Goal: Navigation & Orientation: Find specific page/section

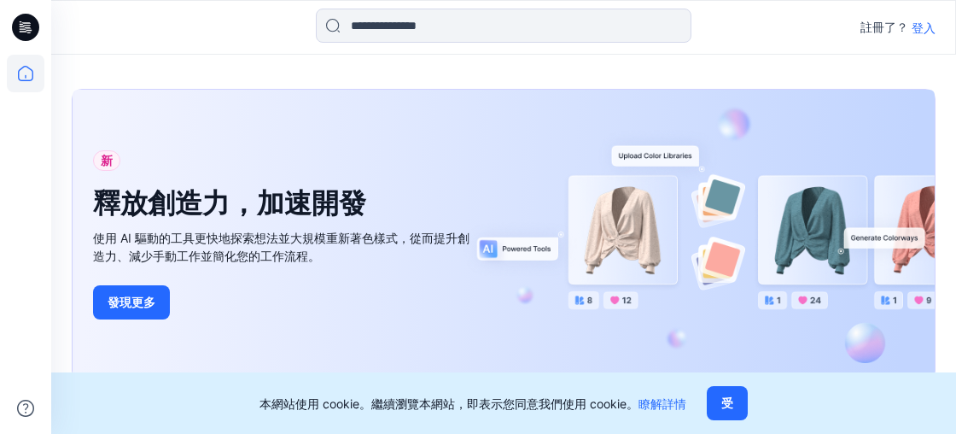
click at [921, 25] on p "登入" at bounding box center [924, 28] width 24 height 18
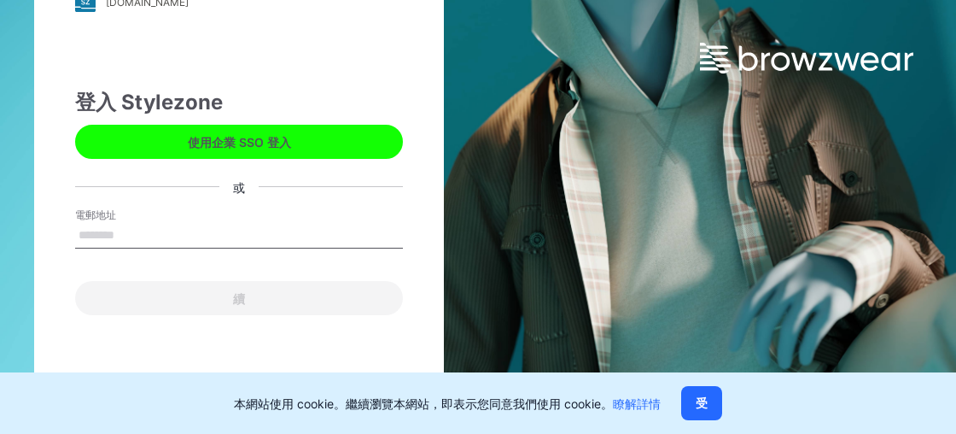
drag, startPoint x: 105, startPoint y: 231, endPoint x: 133, endPoint y: 231, distance: 28.2
click at [105, 231] on input "電郵地址" at bounding box center [239, 236] width 328 height 26
type input "**********"
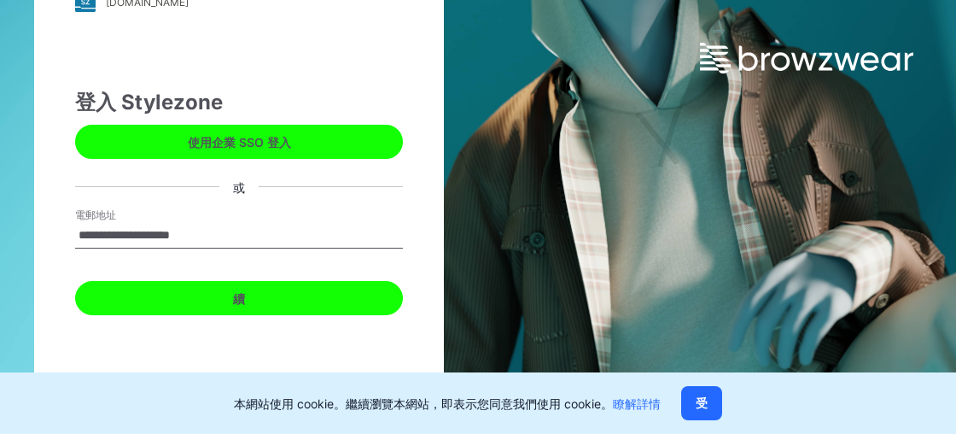
click at [243, 292] on button "續" at bounding box center [239, 298] width 328 height 34
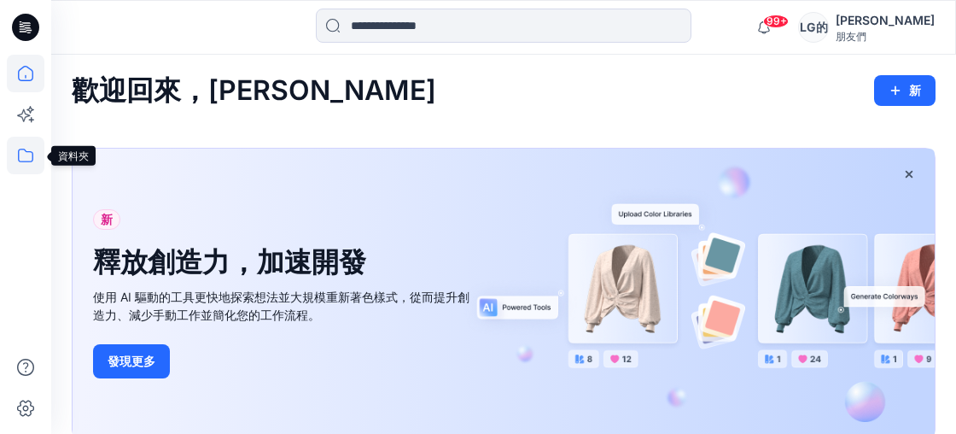
click at [26, 152] on icon at bounding box center [25, 156] width 15 height 14
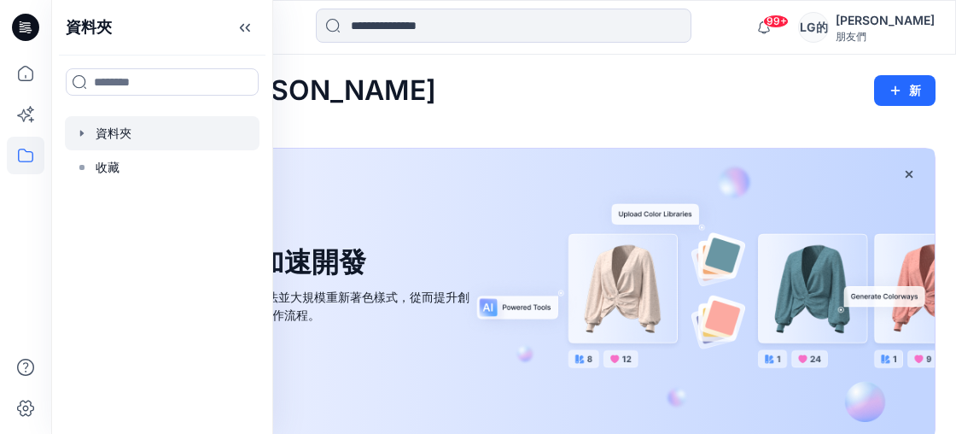
click at [110, 130] on div at bounding box center [162, 133] width 195 height 34
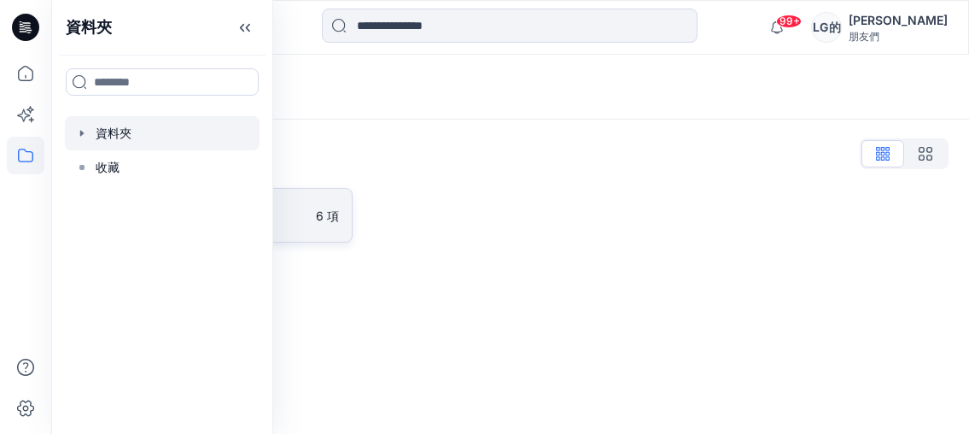
click at [320, 216] on p "6 項" at bounding box center [327, 216] width 23 height 18
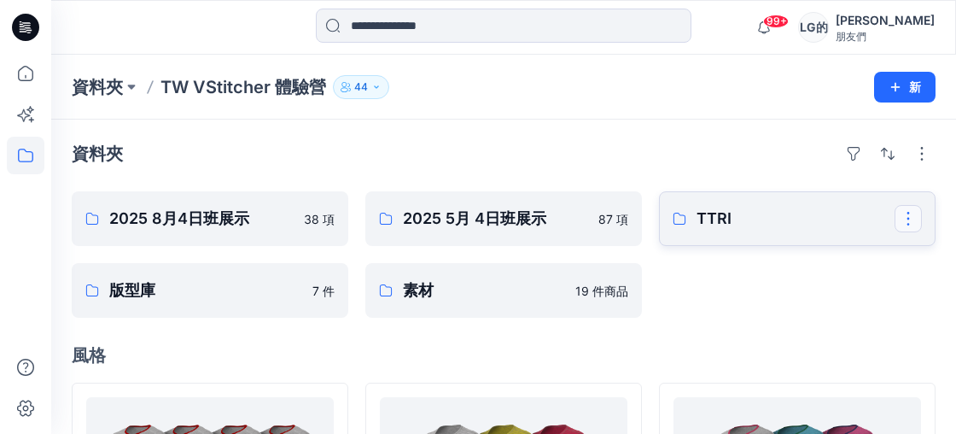
click at [912, 219] on button "button" at bounding box center [908, 218] width 27 height 27
click at [731, 149] on div "資料夾" at bounding box center [504, 153] width 864 height 27
click at [419, 290] on p "素材" at bounding box center [502, 290] width 198 height 24
click at [122, 292] on p "版型庫" at bounding box center [208, 290] width 198 height 24
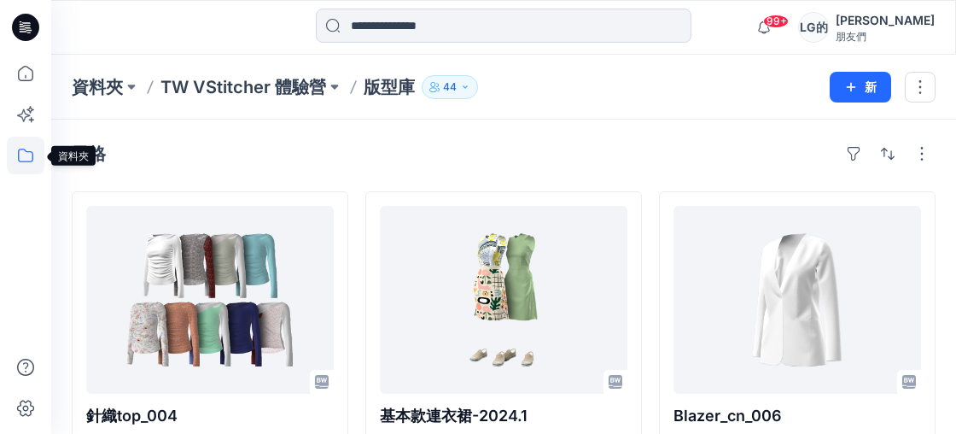
click at [27, 156] on icon at bounding box center [26, 156] width 38 height 38
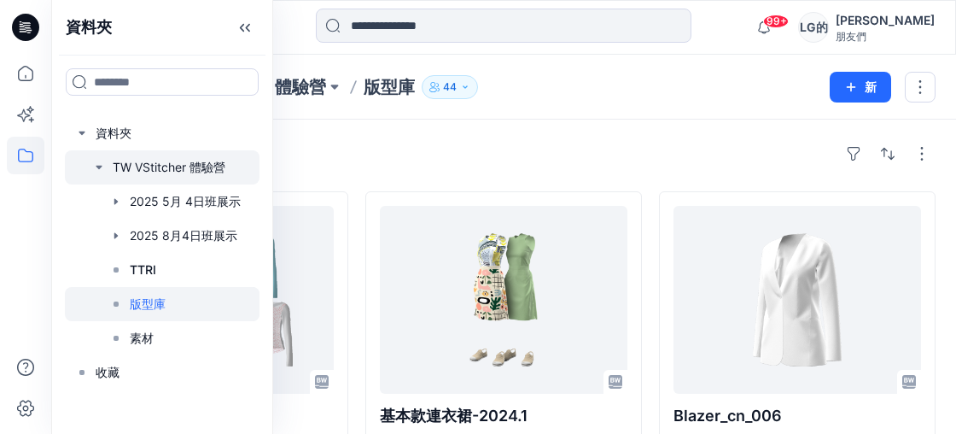
click at [169, 170] on div at bounding box center [162, 167] width 195 height 34
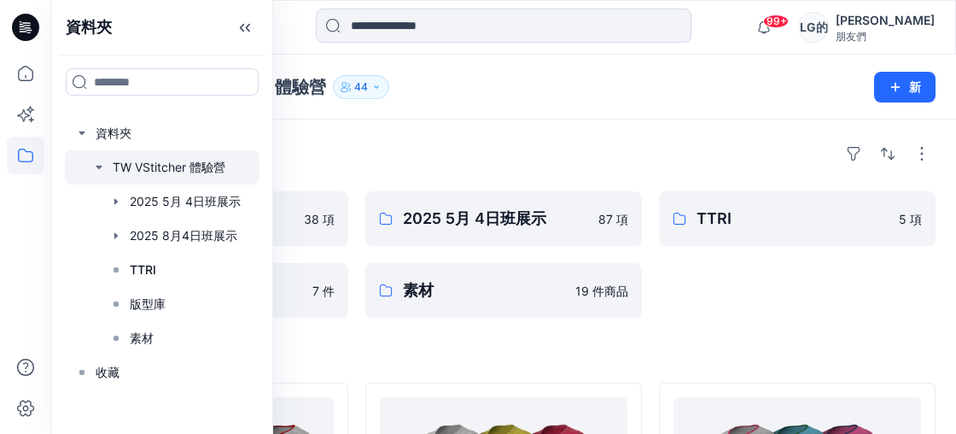
click at [463, 154] on div "資料夾" at bounding box center [504, 153] width 864 height 27
